Goal: Task Accomplishment & Management: Complete application form

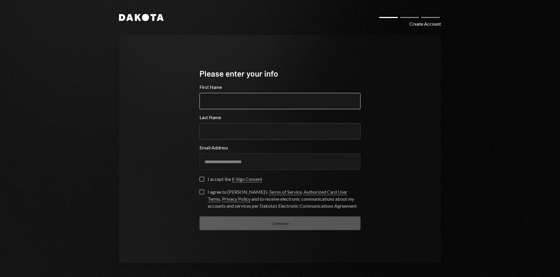
click at [234, 106] on input "First Name" at bounding box center [279, 101] width 161 height 16
type input "*********"
type input "**********"
click at [204, 180] on label "I accept the E-Sign Consent" at bounding box center [230, 180] width 63 height 6
click at [204, 180] on button "I accept the E-Sign Consent" at bounding box center [201, 179] width 5 height 5
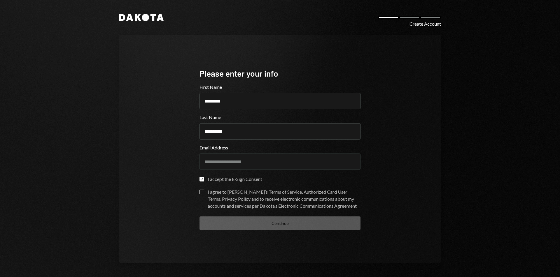
click at [204, 194] on label "I agree to [PERSON_NAME]’s Terms of Service , Authorized Card User Terms , Priv…" at bounding box center [279, 200] width 161 height 20
click at [204, 194] on button "I agree to [PERSON_NAME]’s Terms of Service , Authorized Card User Terms , Priv…" at bounding box center [201, 192] width 5 height 5
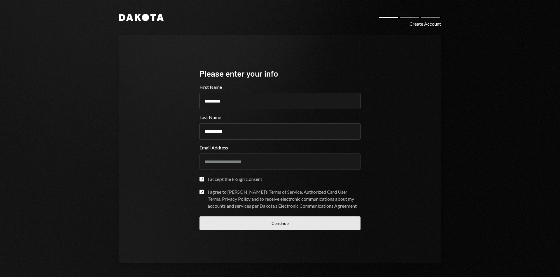
click at [213, 223] on button "Continue" at bounding box center [279, 224] width 161 height 14
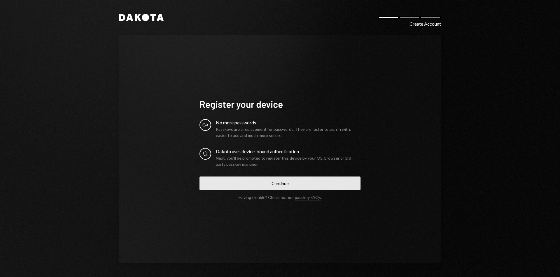
click at [281, 184] on button "Continue" at bounding box center [279, 184] width 161 height 14
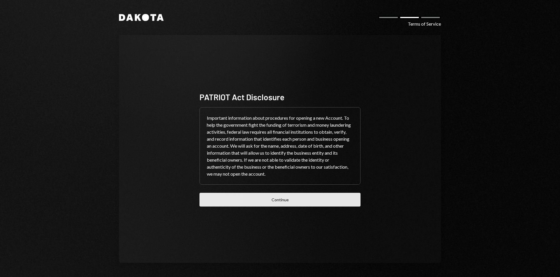
click at [279, 199] on button "Continue" at bounding box center [279, 200] width 161 height 14
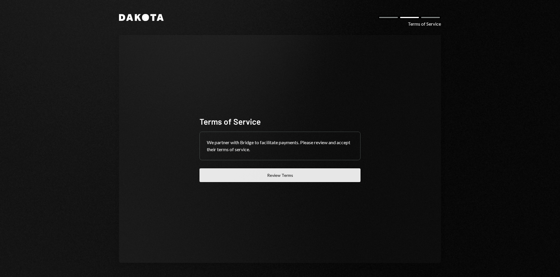
click at [299, 171] on button "Review Terms" at bounding box center [279, 176] width 161 height 14
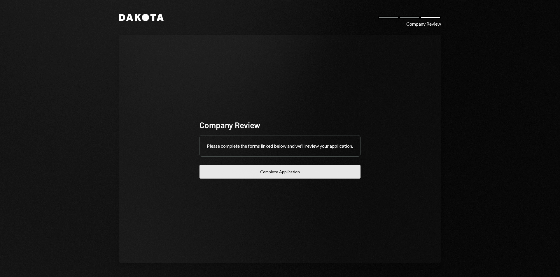
click at [286, 179] on button "Complete Application" at bounding box center [279, 172] width 161 height 14
click at [299, 179] on button "Complete Application" at bounding box center [279, 172] width 161 height 14
